Goal: Task Accomplishment & Management: Manage account settings

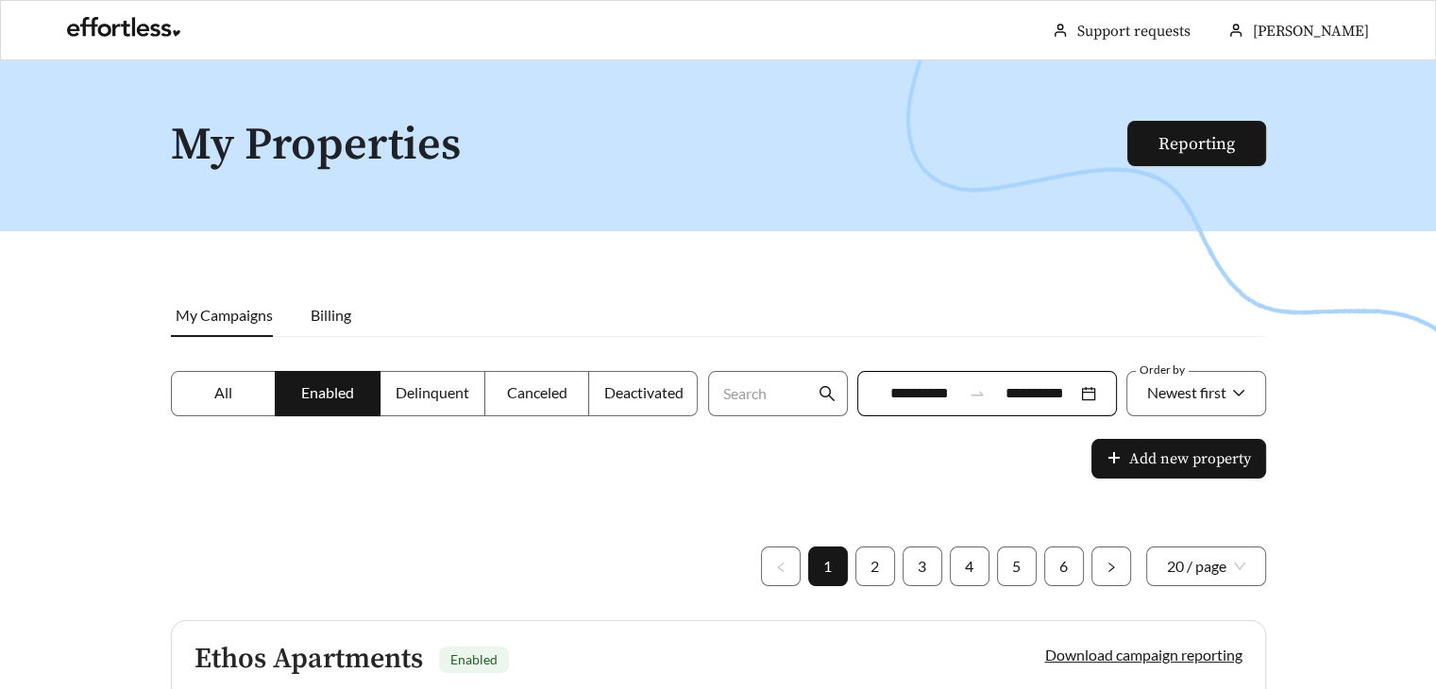
click at [383, 150] on h1 "My Properties" at bounding box center [650, 146] width 958 height 50
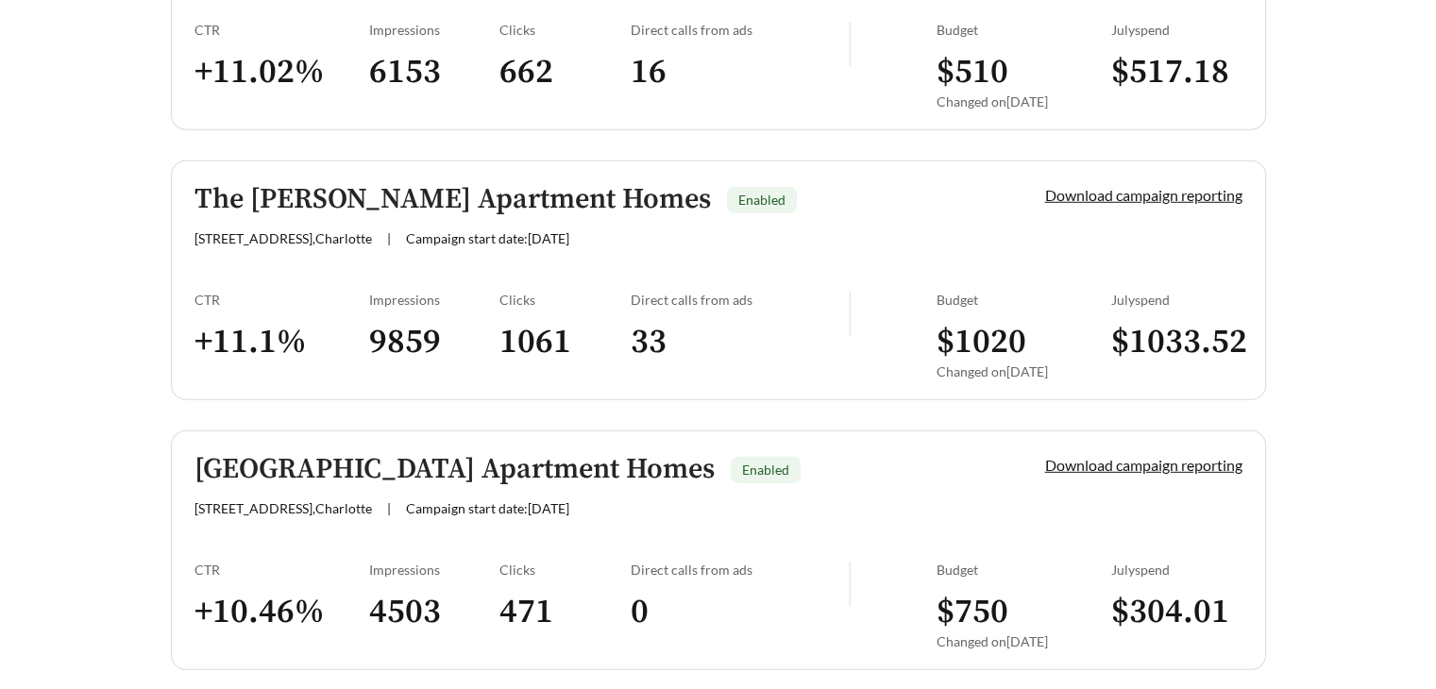
scroll to position [5461, 0]
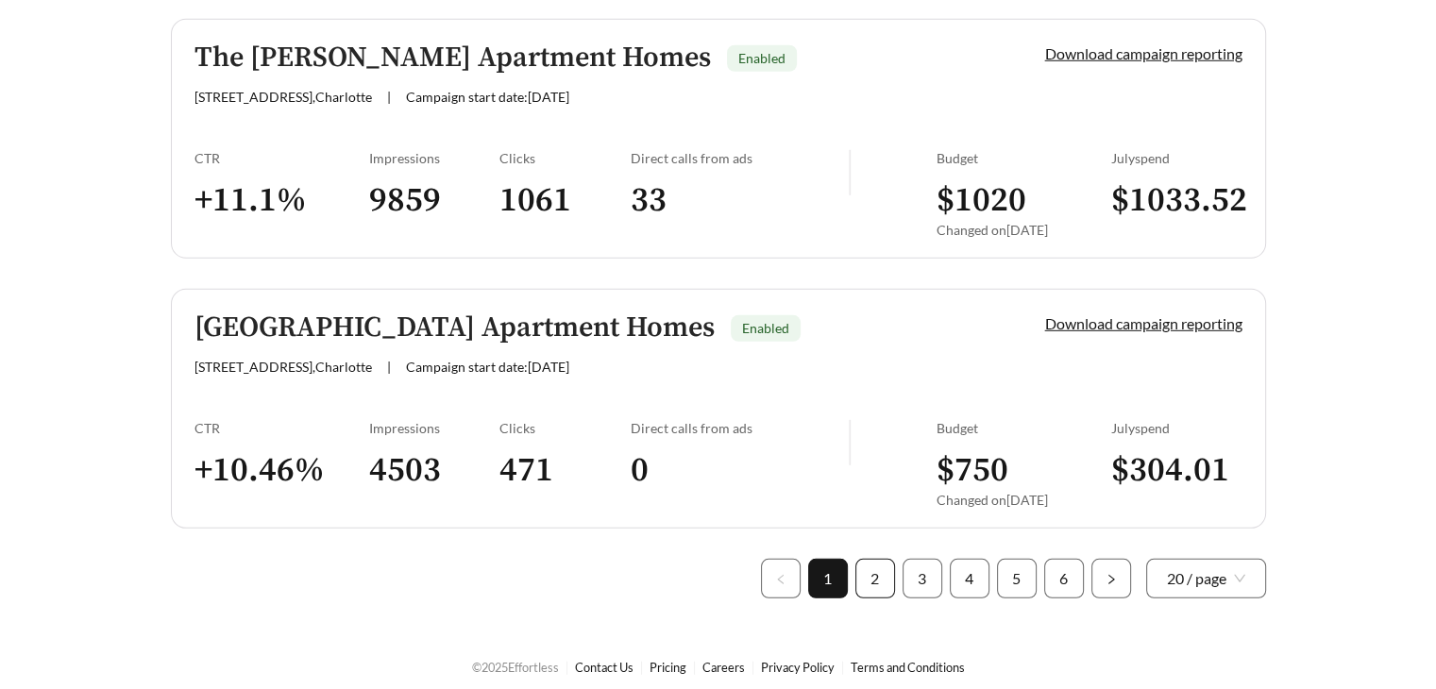
click at [889, 560] on link "2" at bounding box center [875, 579] width 38 height 38
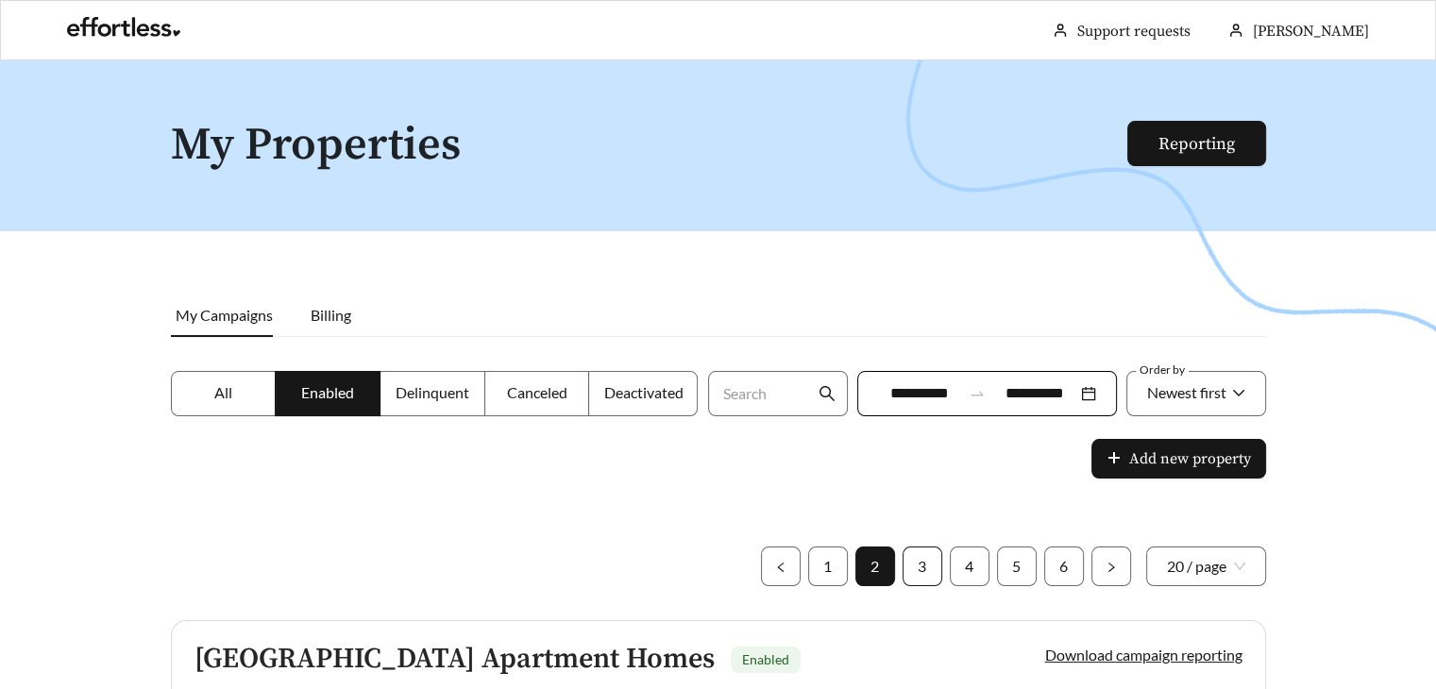
click at [920, 558] on link "3" at bounding box center [922, 566] width 38 height 38
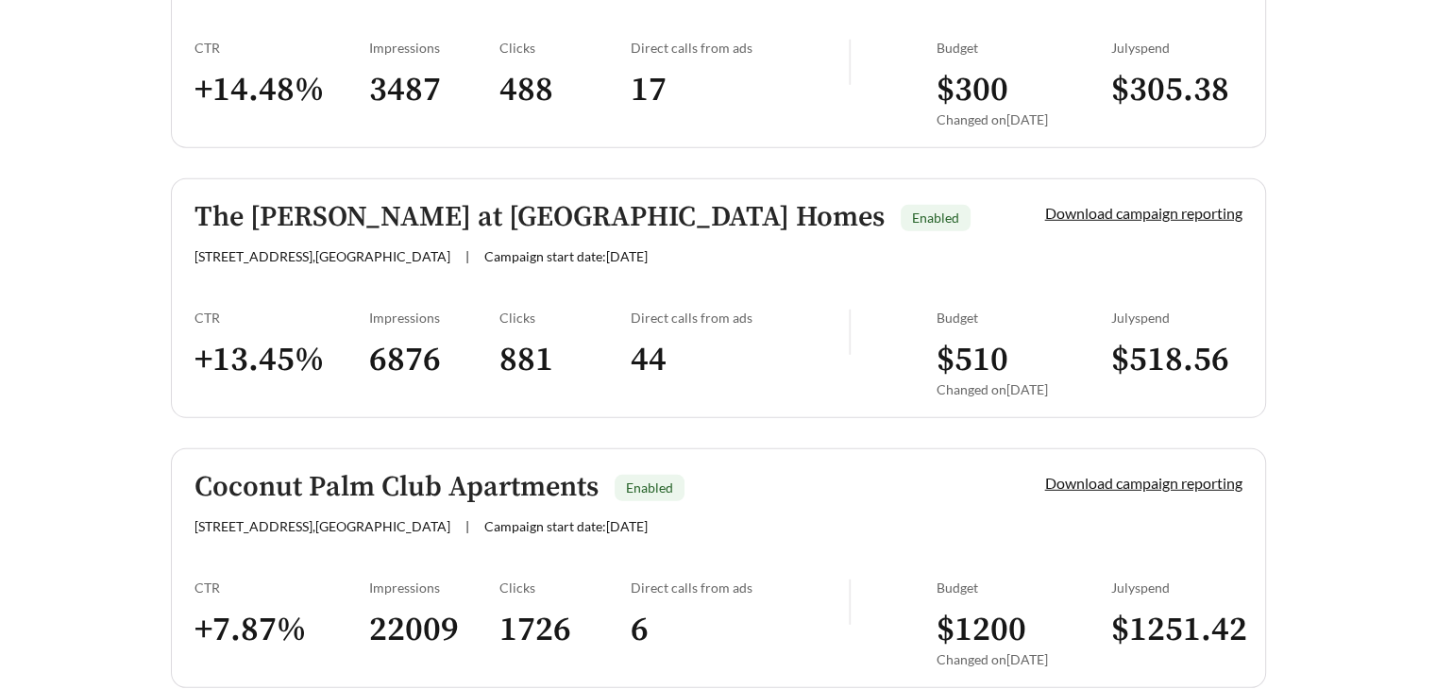
scroll to position [5461, 0]
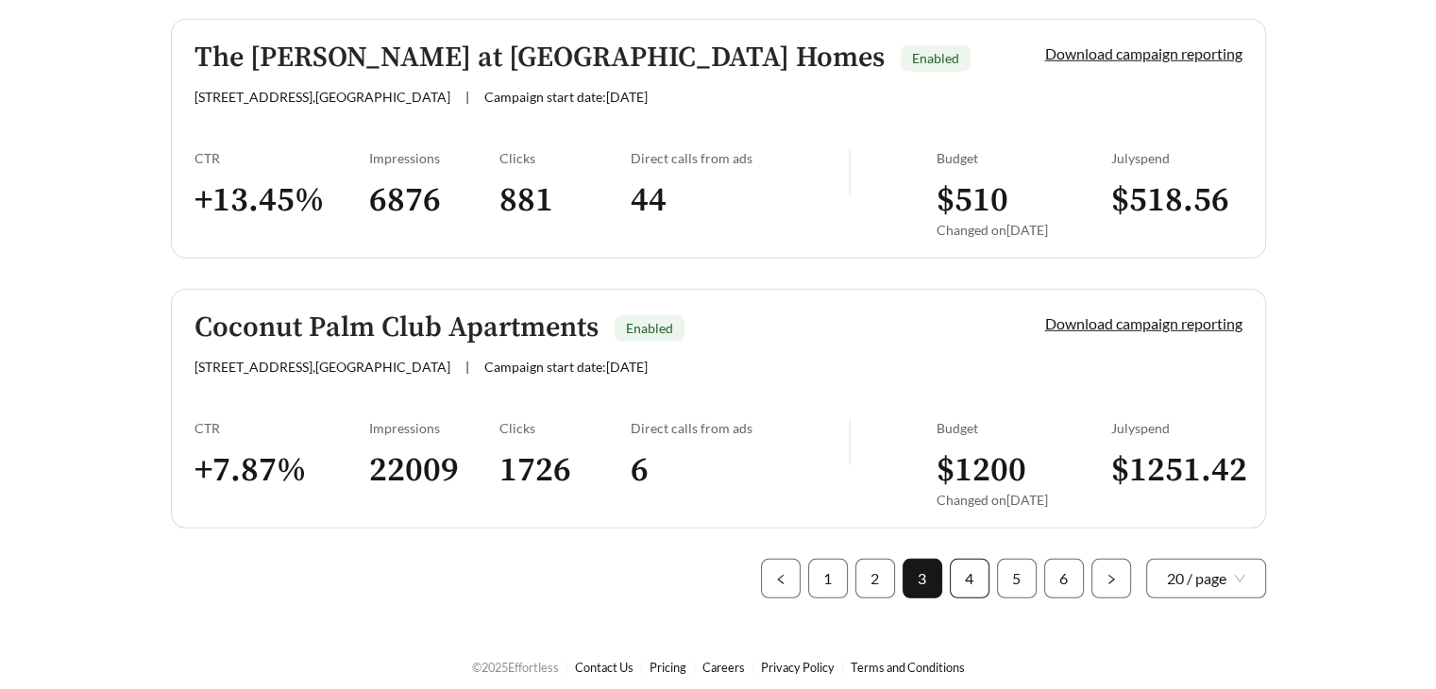
click at [970, 571] on link "4" at bounding box center [970, 579] width 38 height 38
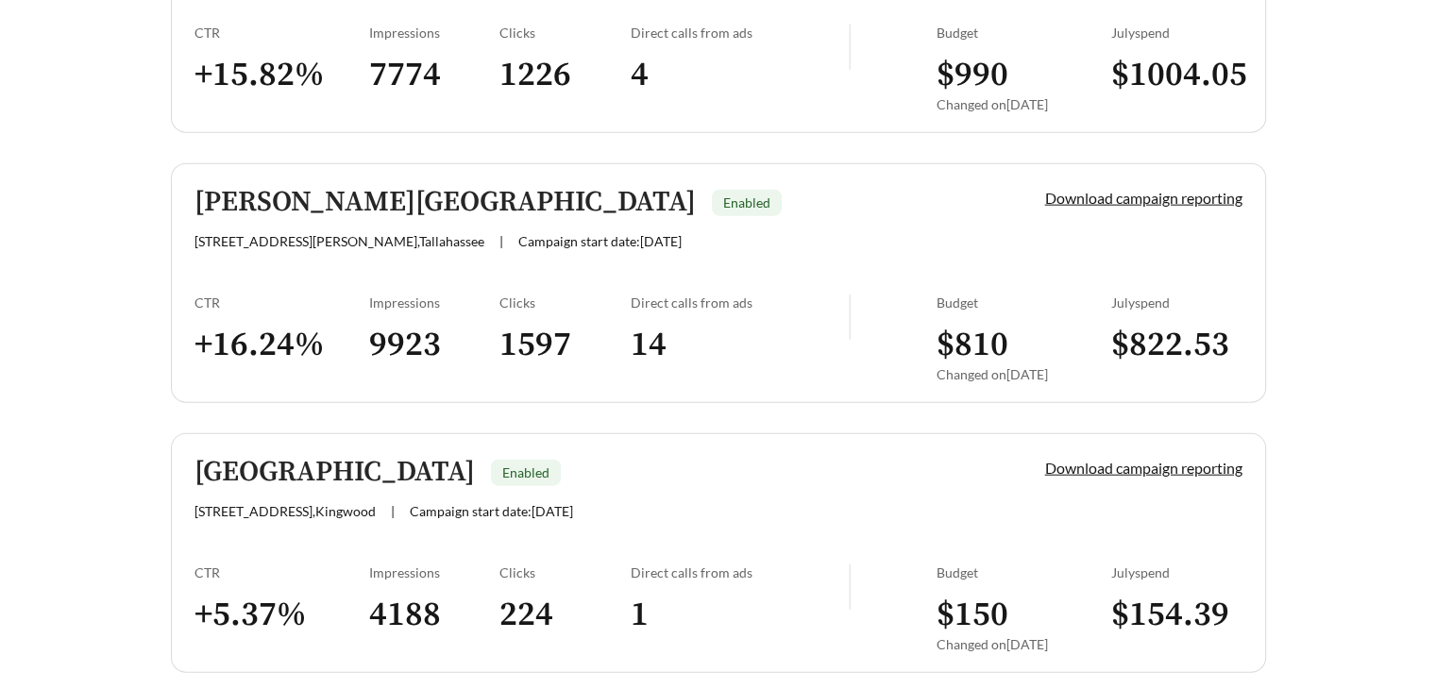
scroll to position [4517, 0]
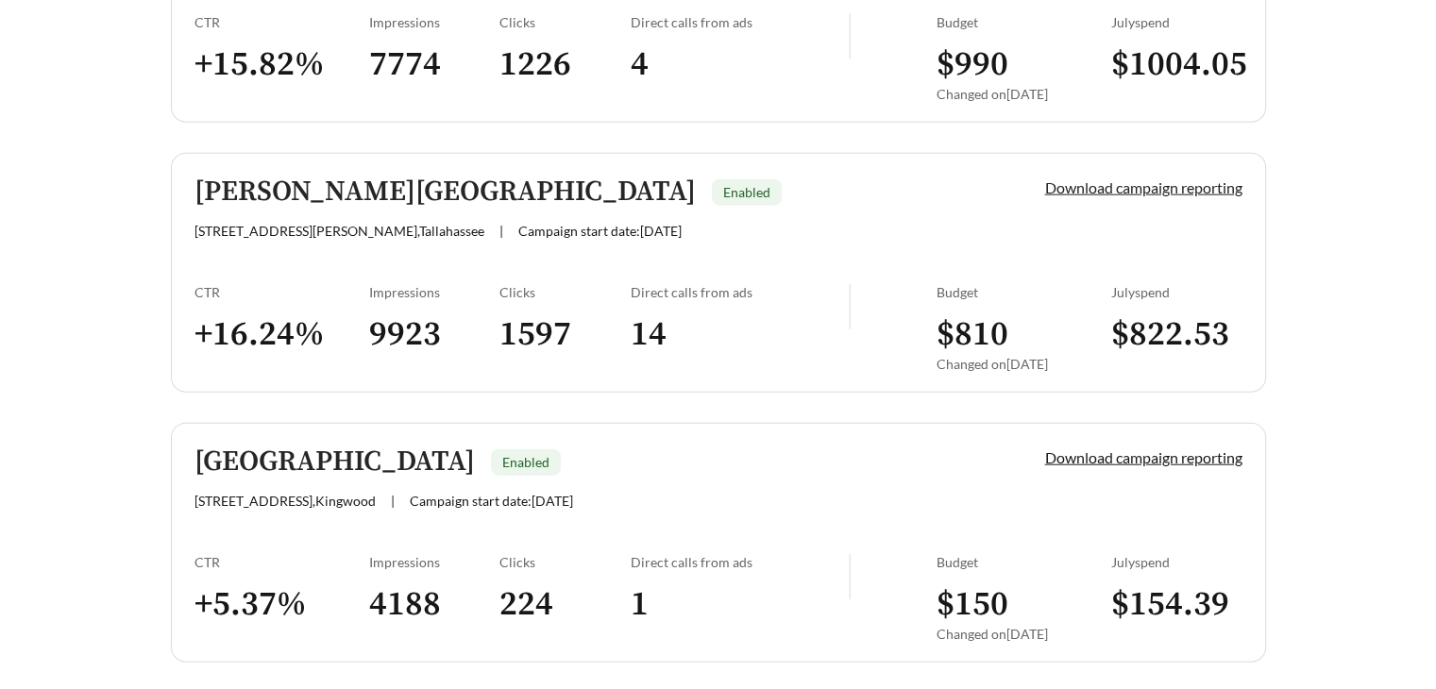
click at [1085, 182] on link "Download campaign reporting" at bounding box center [1143, 187] width 197 height 18
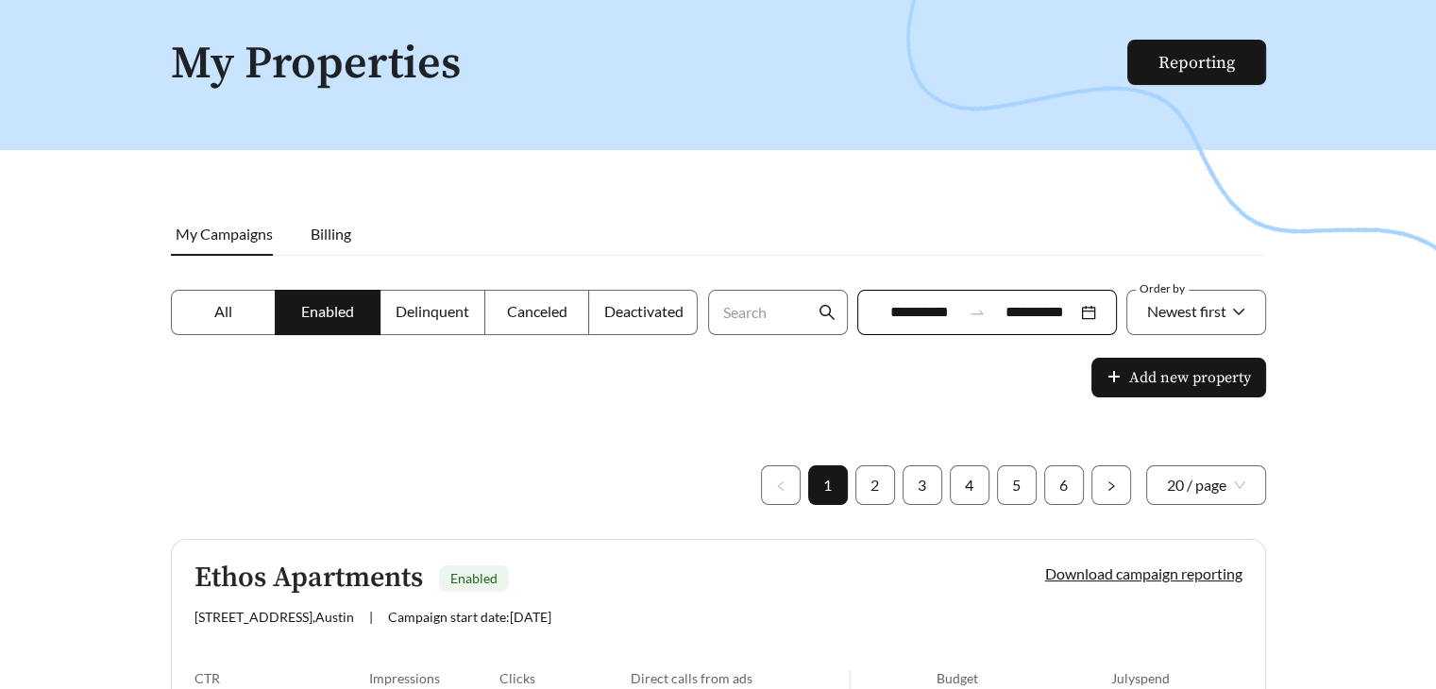
scroll to position [283, 0]
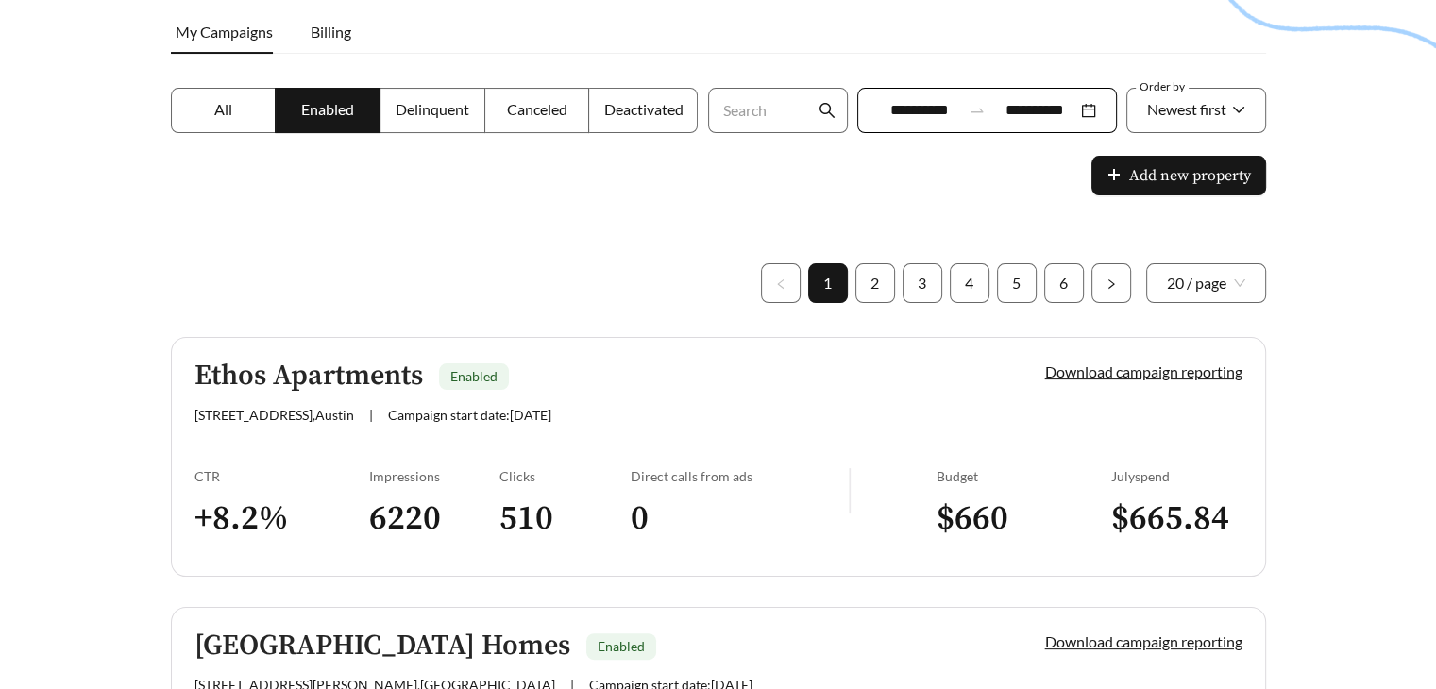
click at [784, 418] on div "[STREET_ADDRESS] | Campaign start date: [DATE]" at bounding box center [587, 415] width 786 height 16
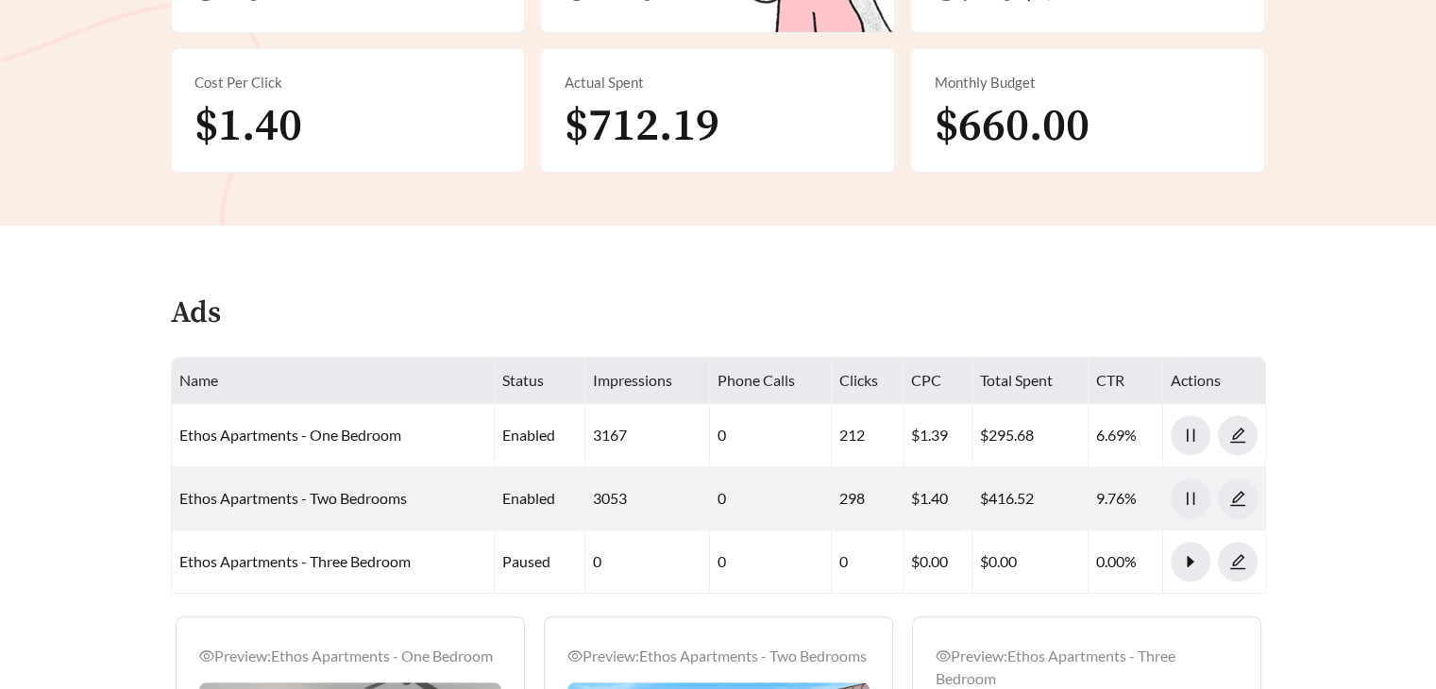
scroll to position [661, 0]
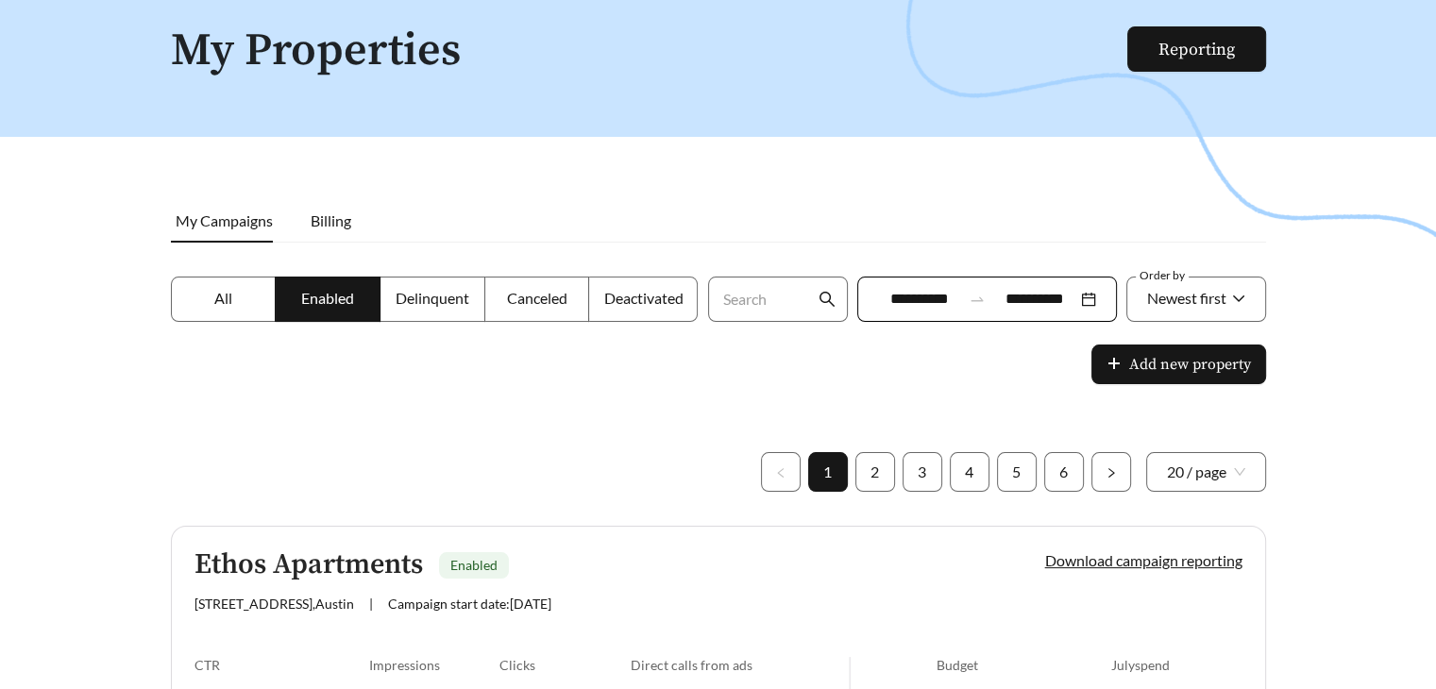
scroll to position [94, 0]
click at [1187, 311] on div "Newest first" at bounding box center [1186, 298] width 79 height 40
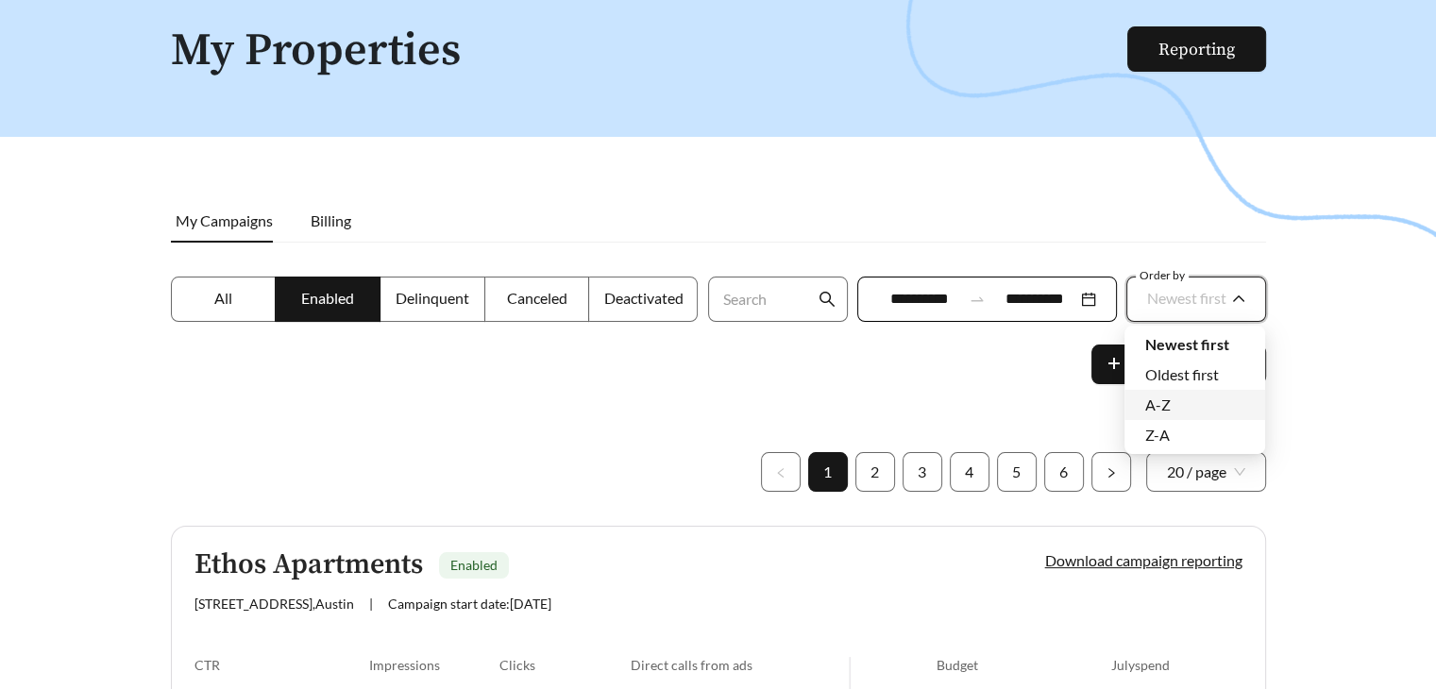
click at [1169, 409] on span "A-Z" at bounding box center [1157, 405] width 25 height 18
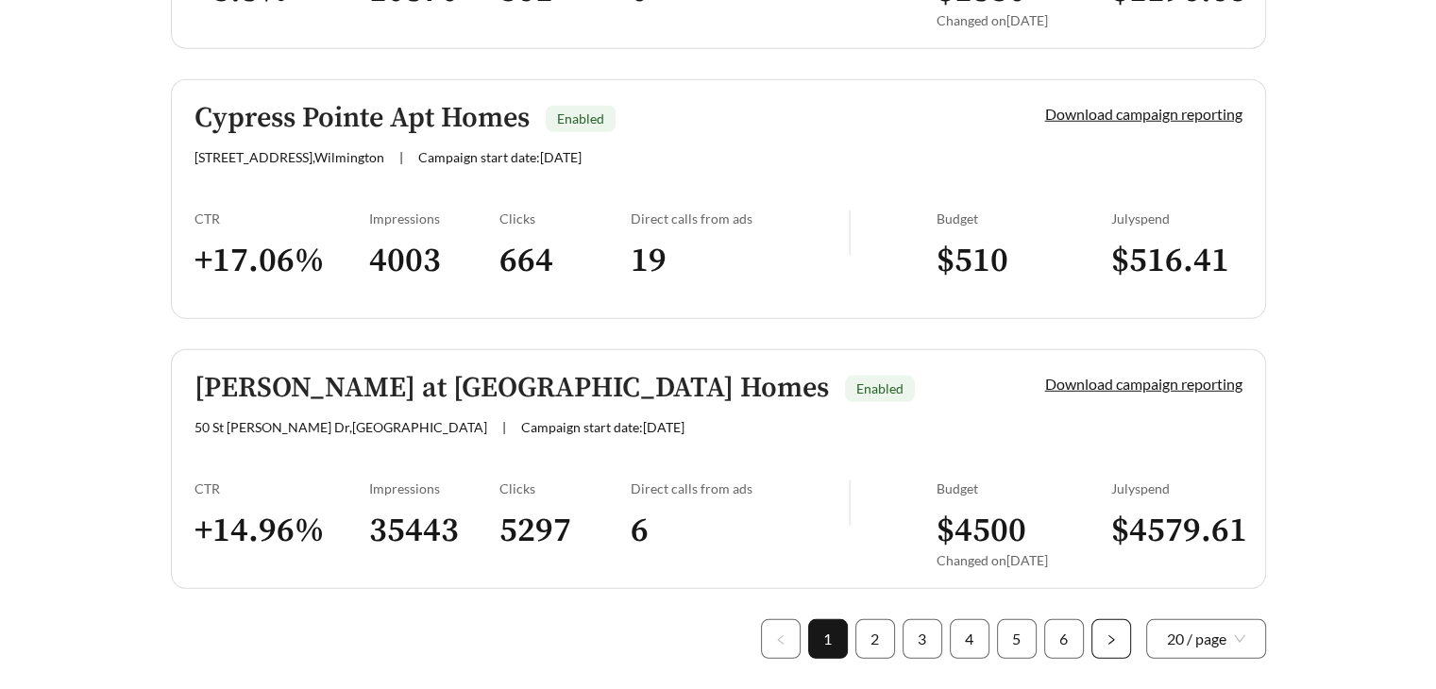
scroll to position [5461, 0]
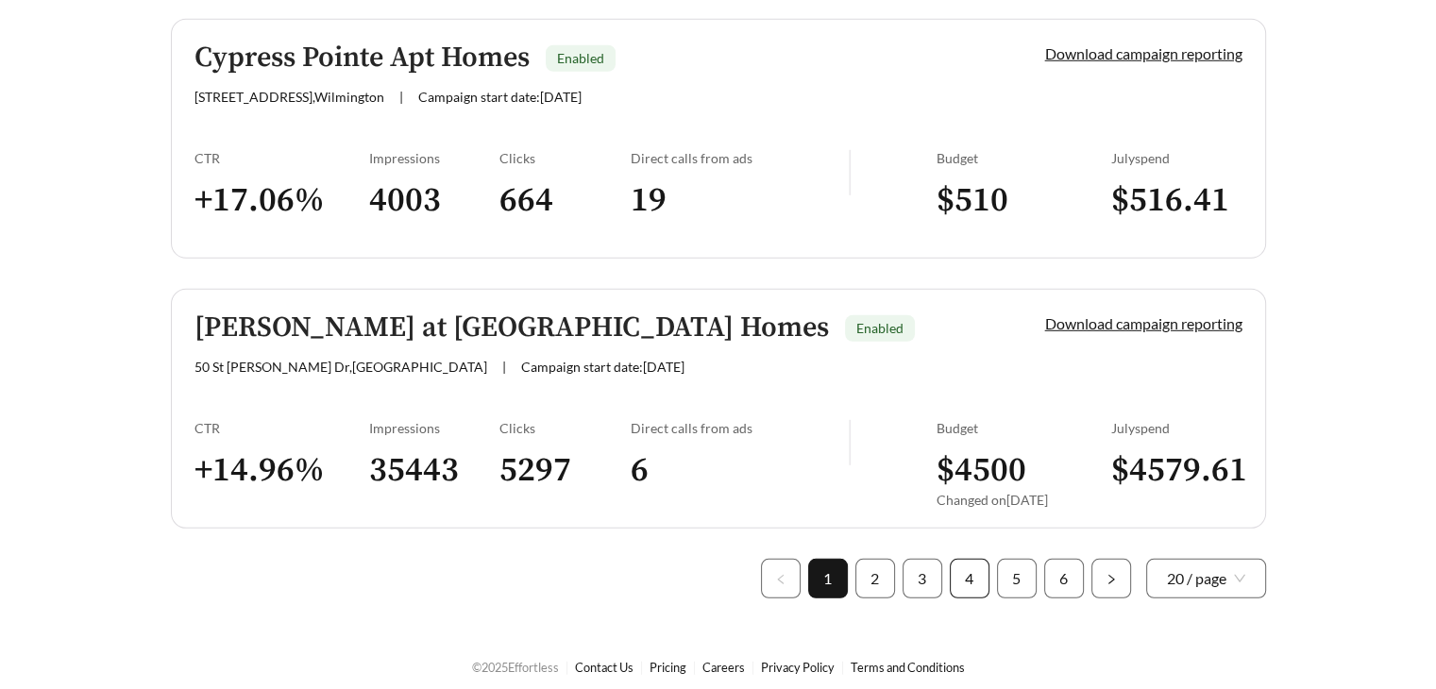
click at [974, 564] on link "4" at bounding box center [970, 579] width 38 height 38
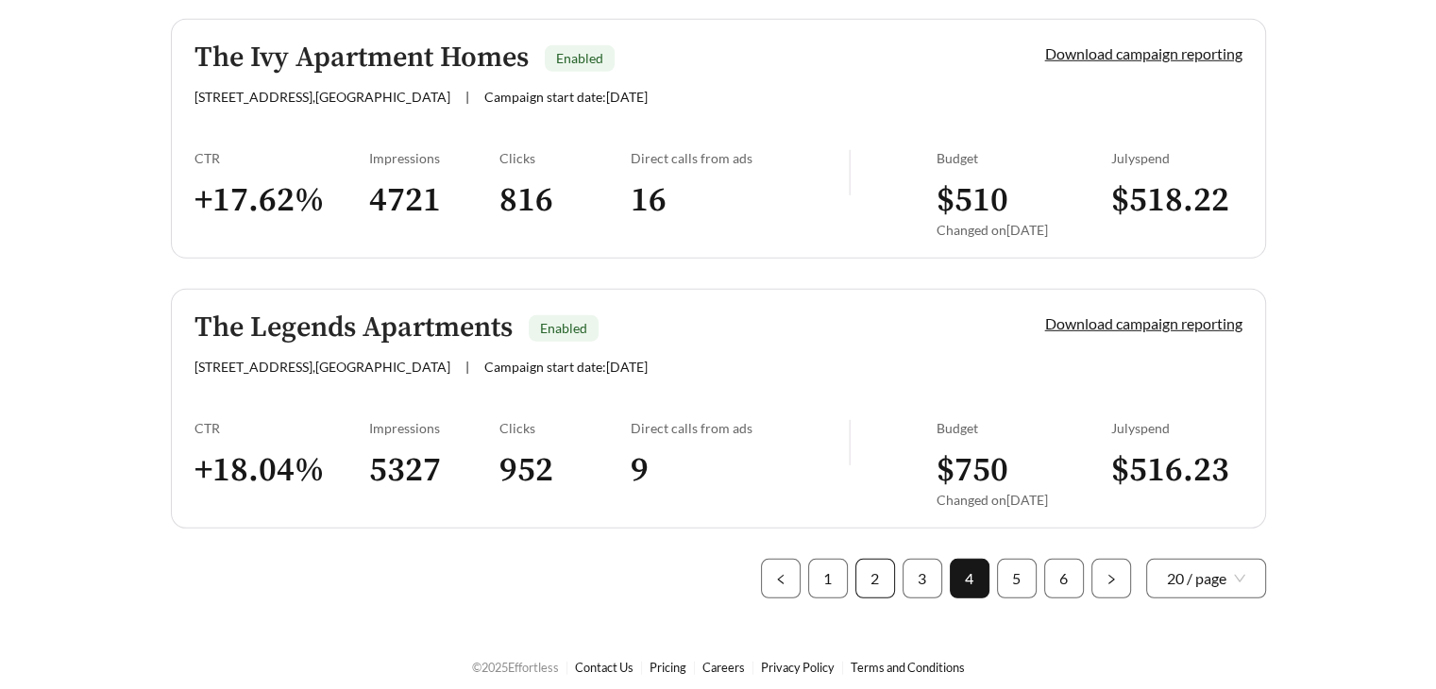
click at [890, 565] on link "2" at bounding box center [875, 579] width 38 height 38
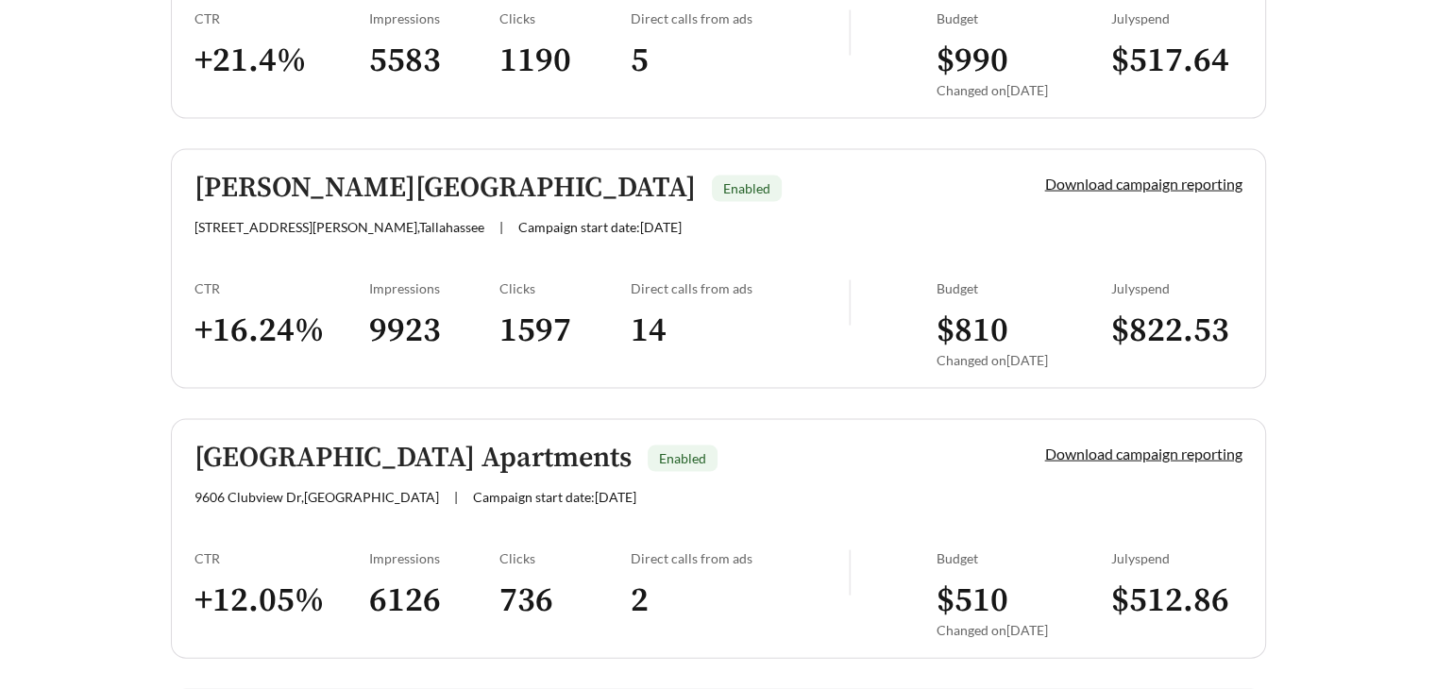
scroll to position [3950, 0]
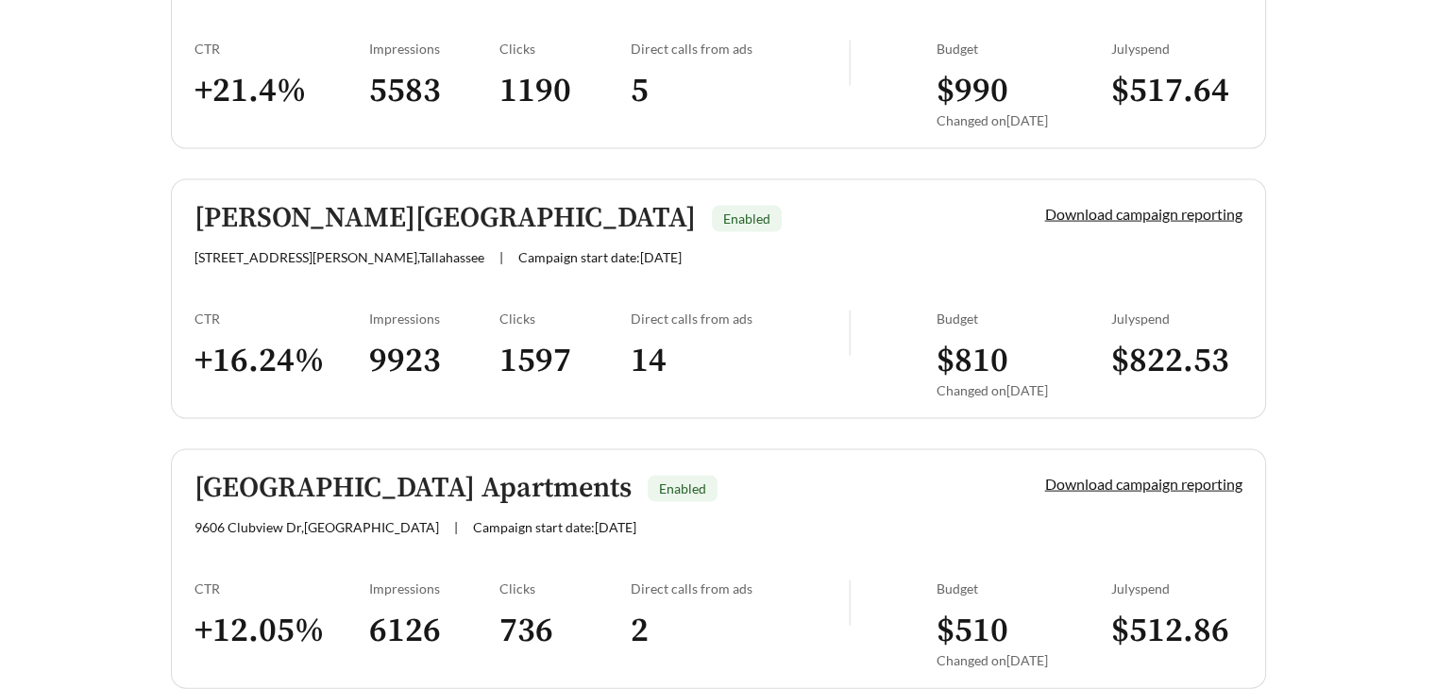
click at [1066, 282] on link "[PERSON_NAME][GEOGRAPHIC_DATA] Enabled [STREET_ADDRESS][PERSON_NAME] , [GEOGRAP…" at bounding box center [718, 299] width 1095 height 240
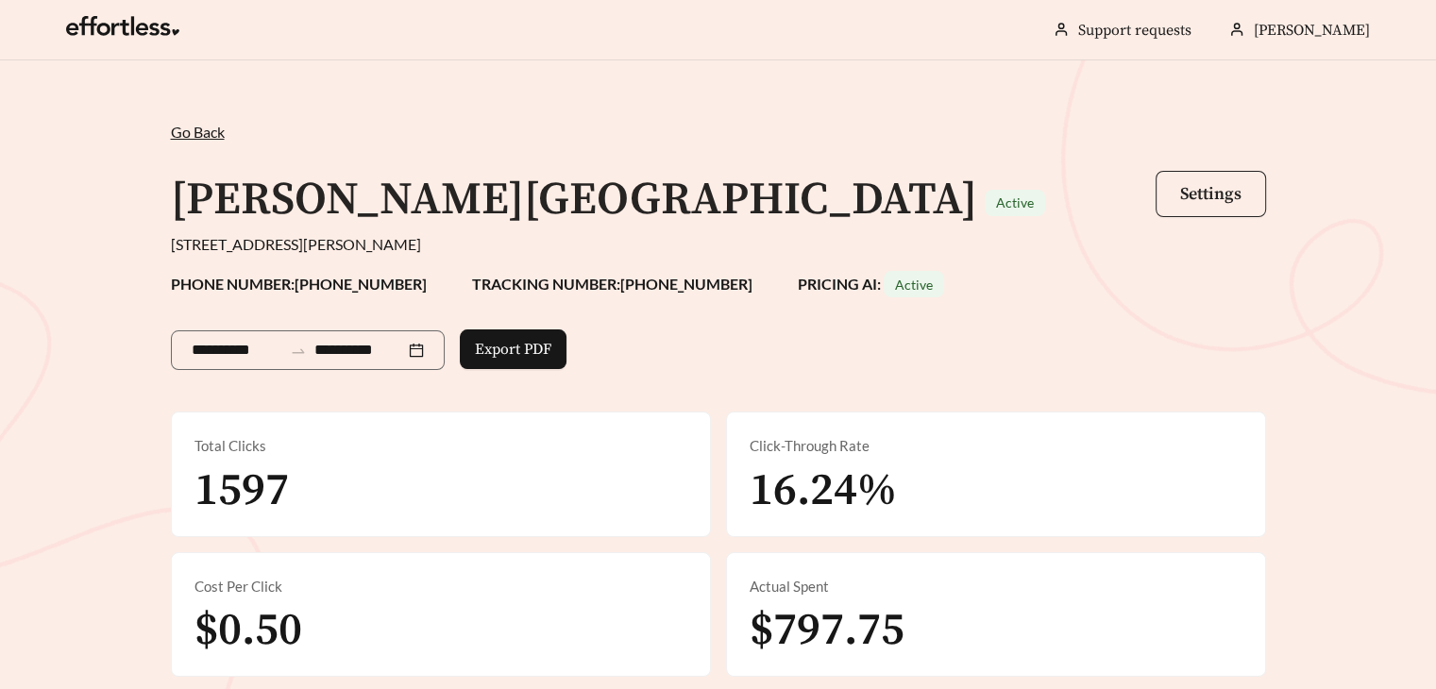
click at [1181, 209] on button "Settings" at bounding box center [1210, 194] width 110 height 46
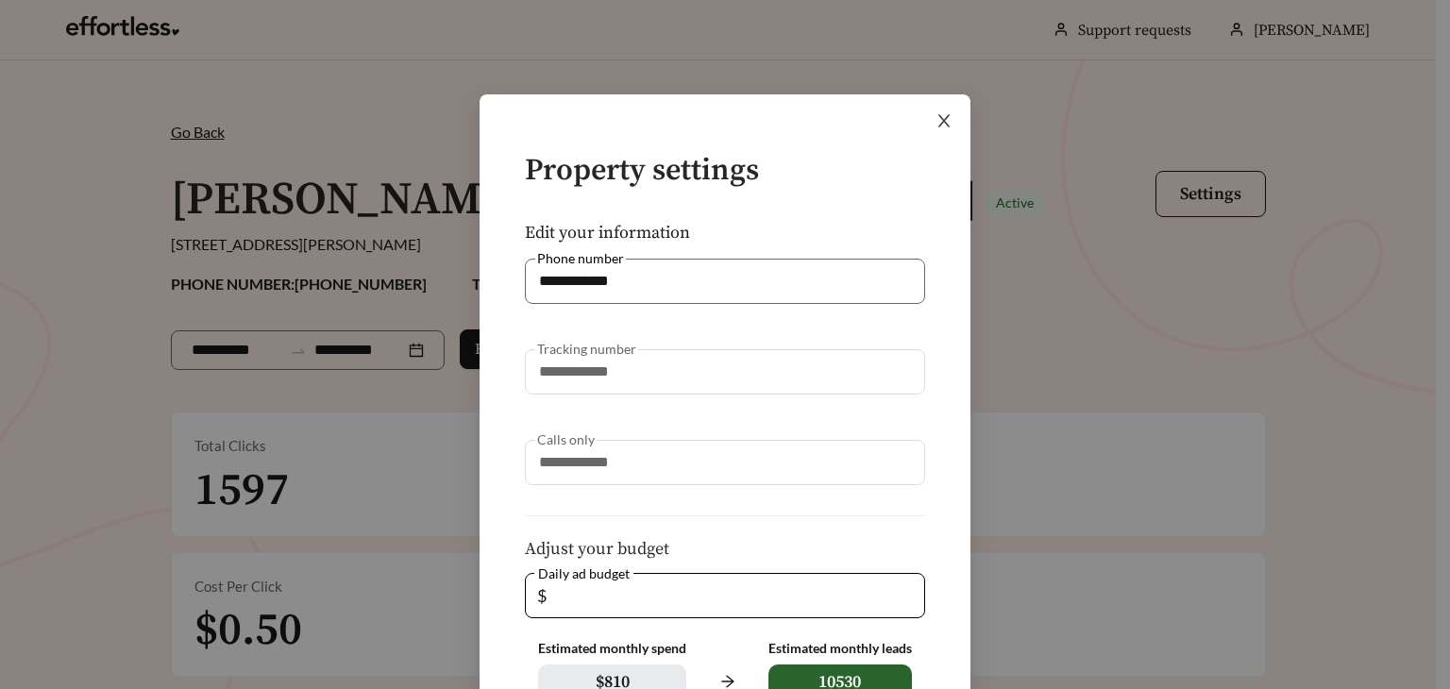
click at [938, 121] on icon "close" at bounding box center [943, 120] width 17 height 17
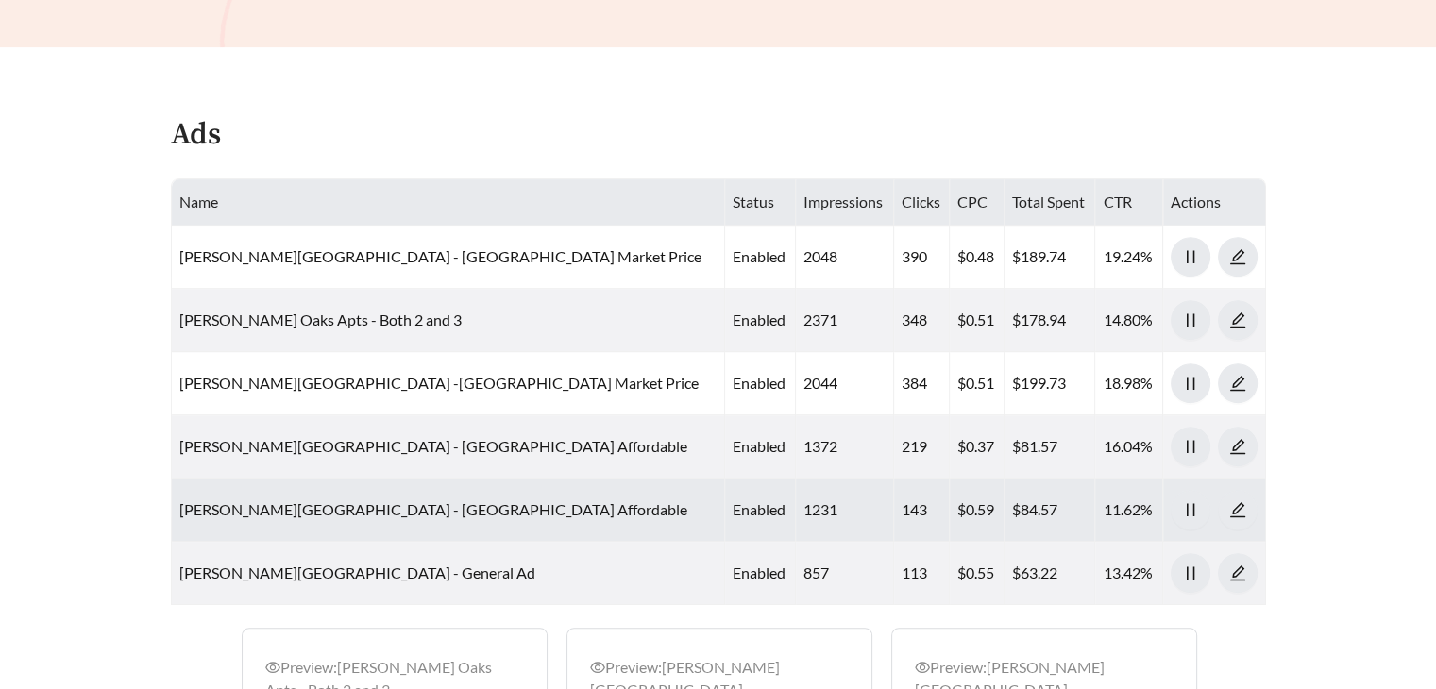
scroll to position [755, 0]
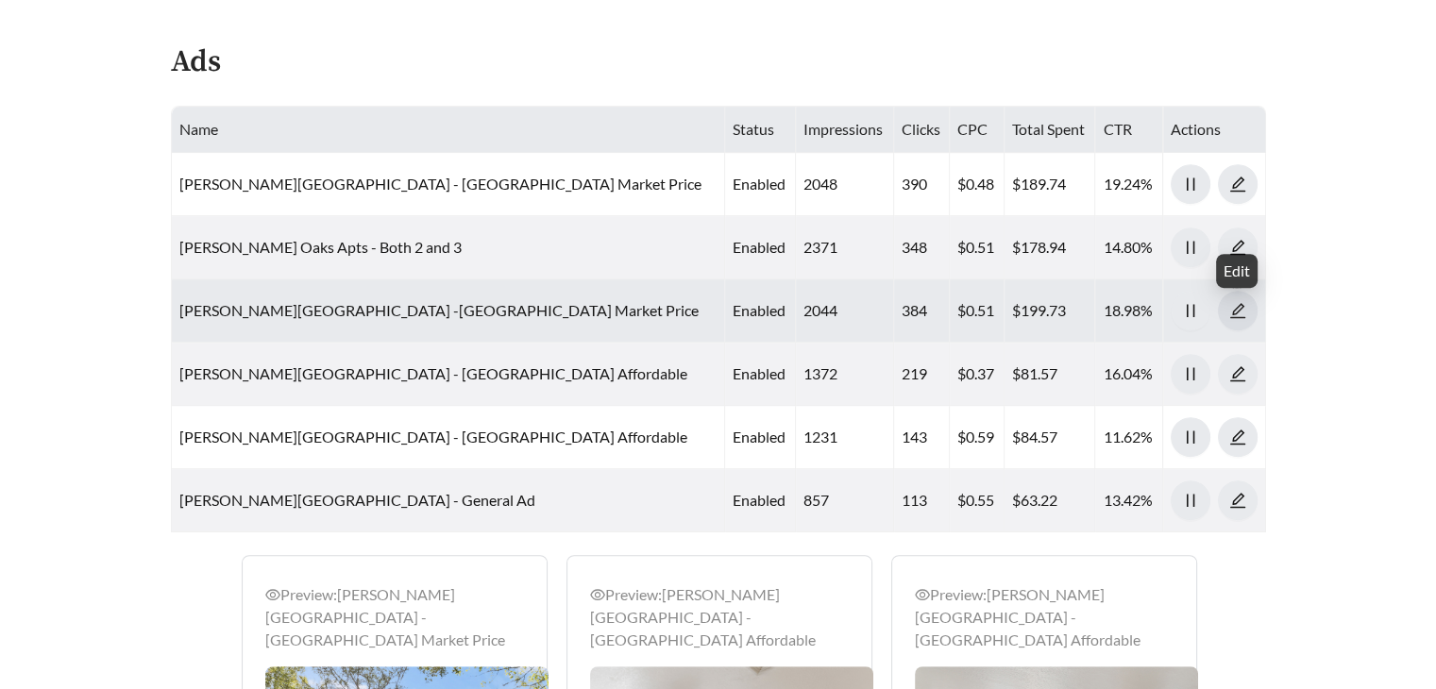
click at [1237, 315] on icon "edit" at bounding box center [1236, 310] width 15 height 15
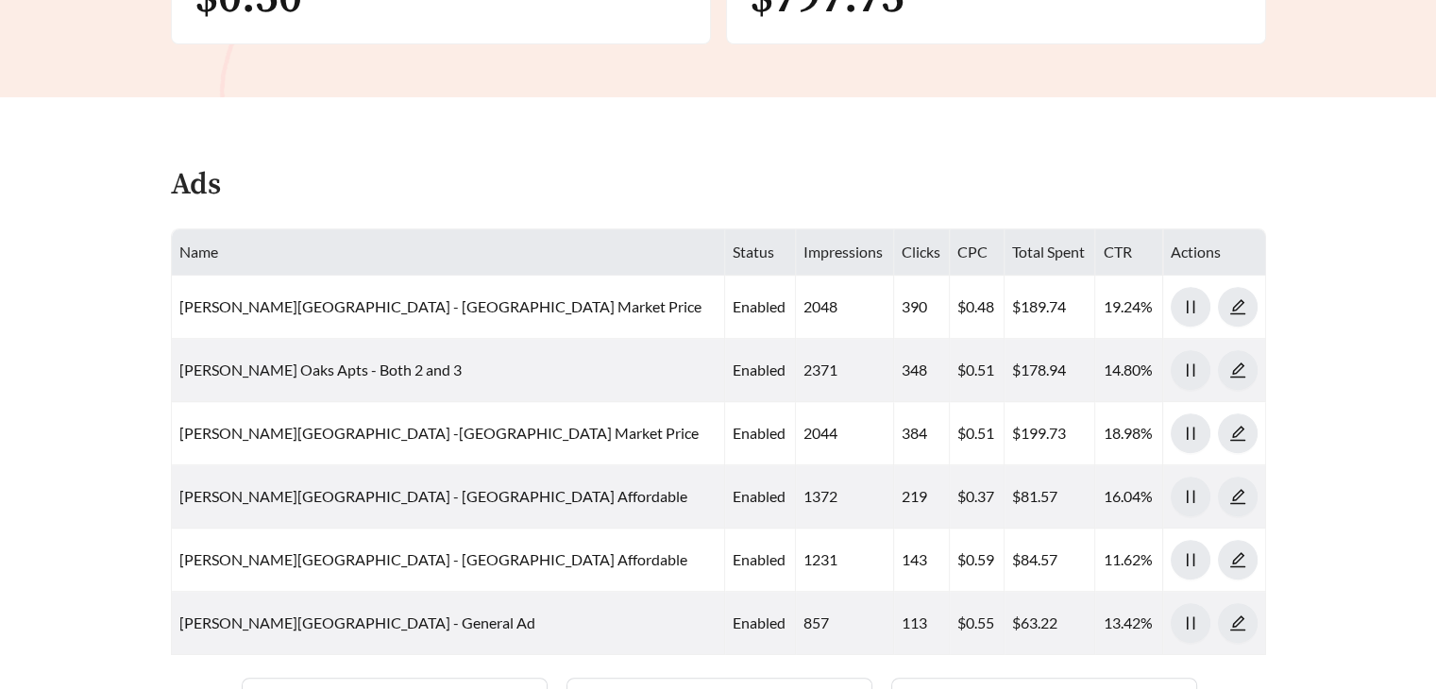
scroll to position [656, 0]
